Goal: Task Accomplishment & Management: Manage account settings

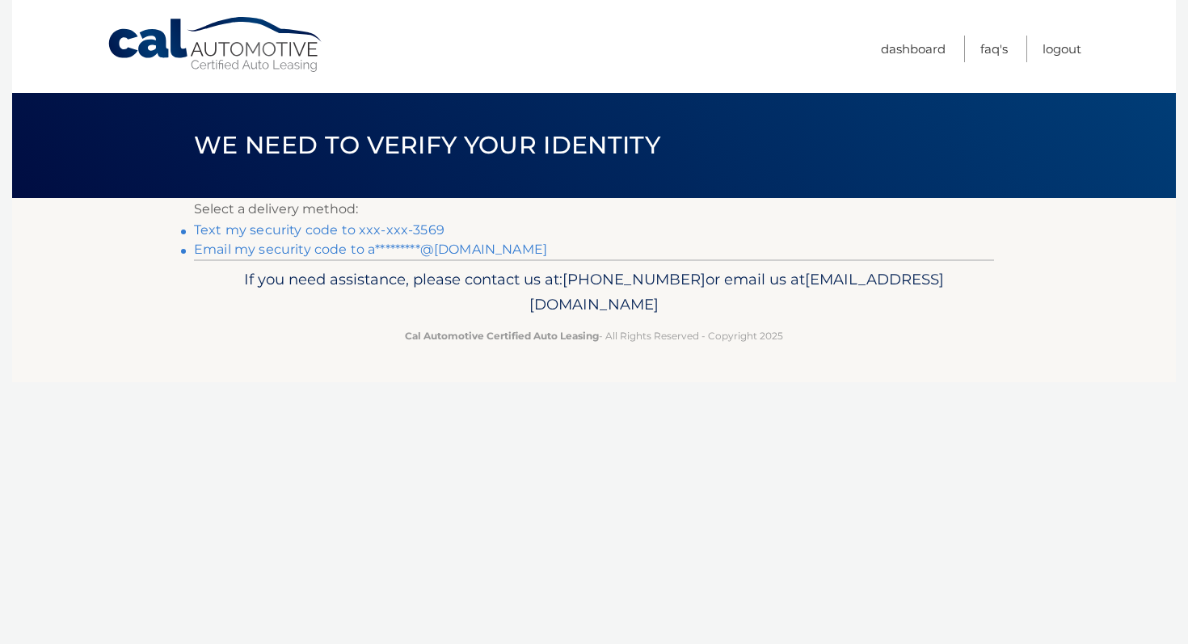
click at [420, 226] on link "Text my security code to xxx-xxx-3569" at bounding box center [319, 229] width 251 height 15
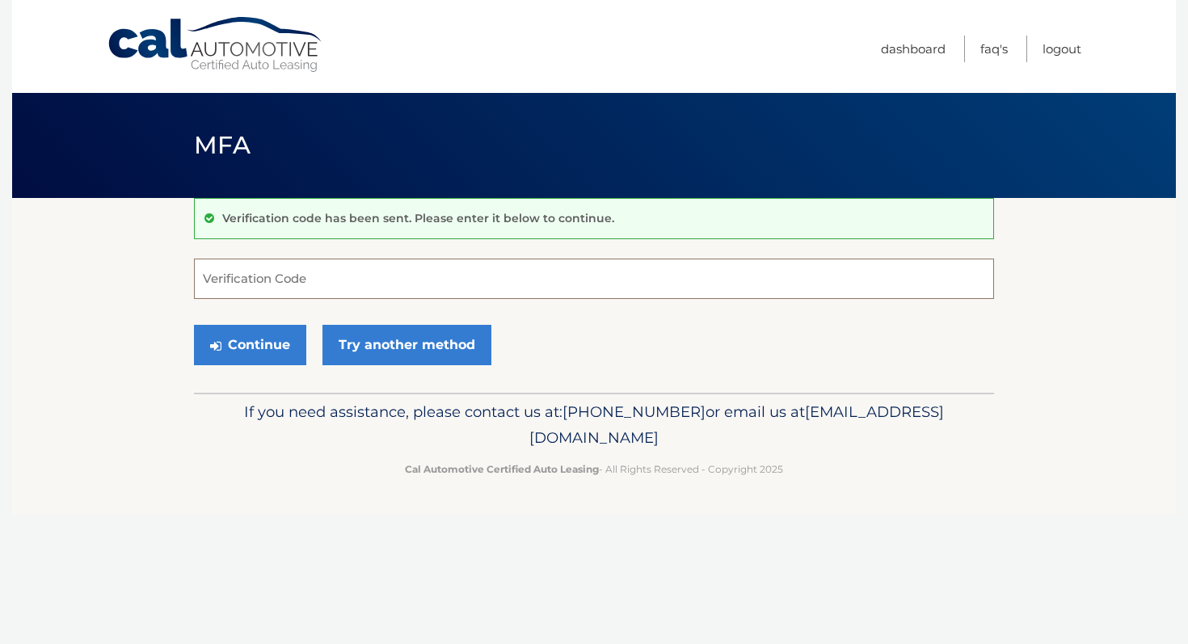
click at [341, 292] on input "Verification Code" at bounding box center [594, 279] width 800 height 40
type input "206313"
click at [269, 320] on div "Continue Try another method" at bounding box center [594, 345] width 800 height 55
click at [269, 334] on button "Continue" at bounding box center [250, 345] width 112 height 40
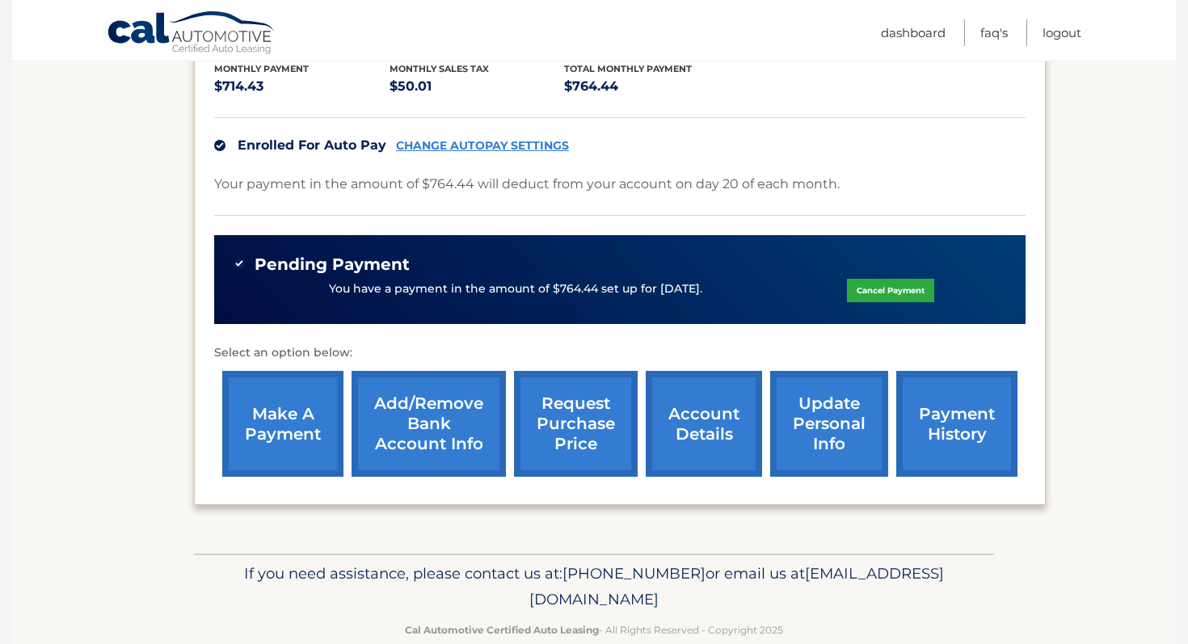
scroll to position [374, 0]
